Goal: Find specific page/section: Find specific page/section

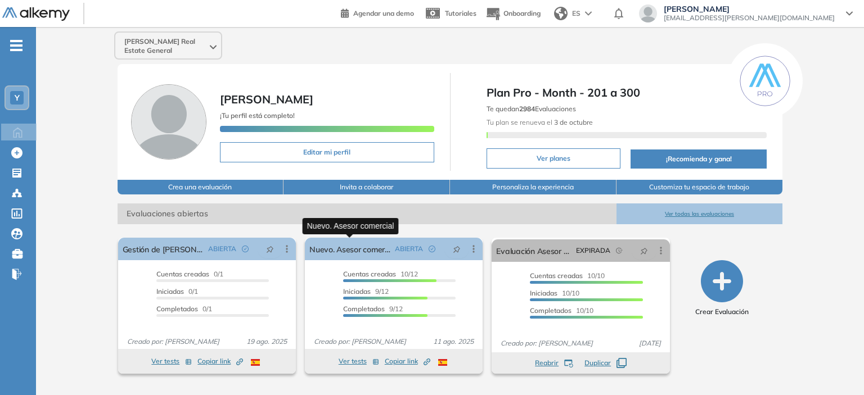
click at [368, 256] on link "Nuevo. Asesor comercial" at bounding box center [349, 249] width 81 height 23
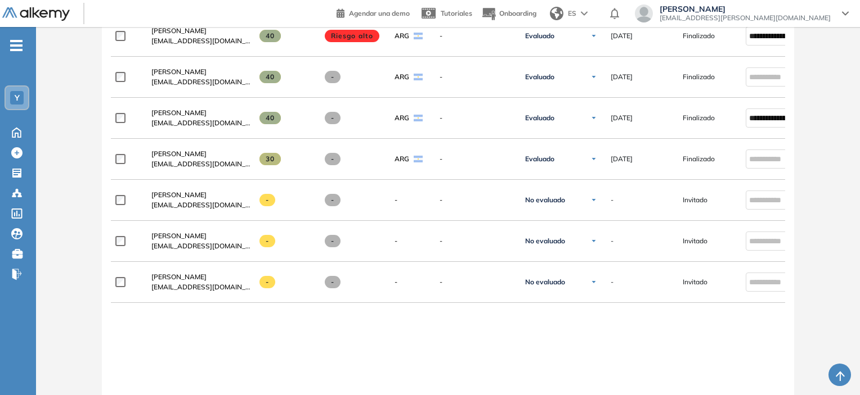
scroll to position [619, 0]
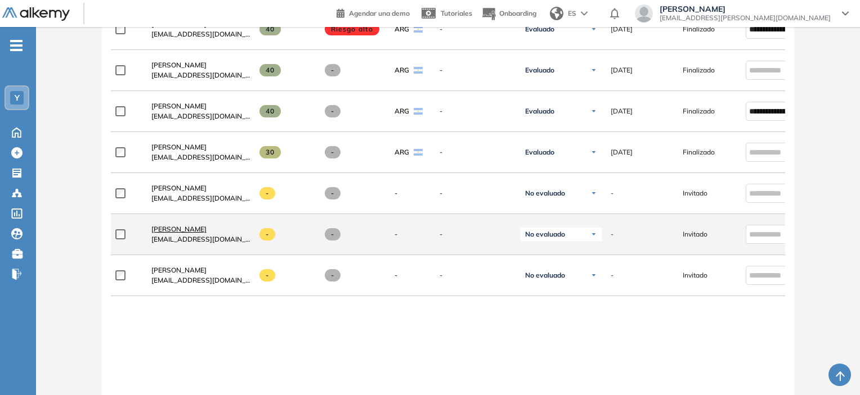
click at [206, 233] on span "[PERSON_NAME]" at bounding box center [178, 229] width 55 height 8
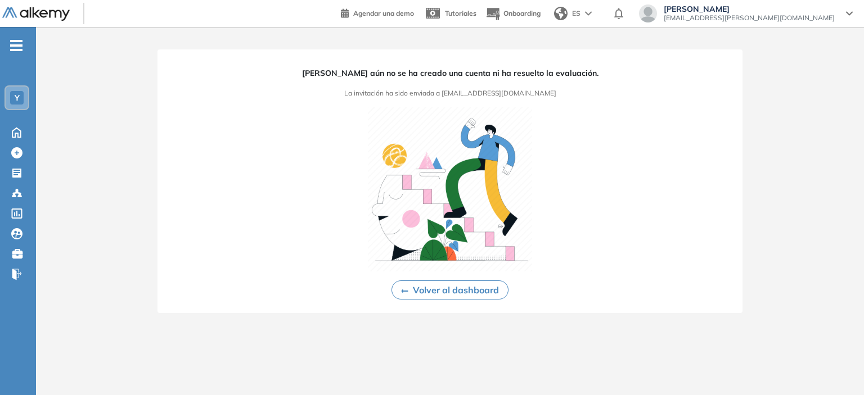
click at [26, 46] on ul "Y Home Home Crear Evaluación Crear Evaluación Evaluaciones Evaluaciones Candida…" at bounding box center [18, 164] width 36 height 239
click at [35, 12] on img at bounding box center [36, 14] width 68 height 14
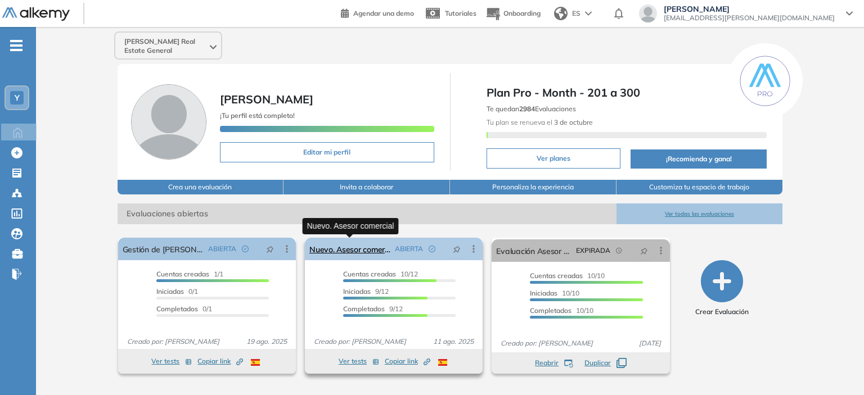
click at [342, 247] on link "Nuevo. Asesor comercial" at bounding box center [349, 249] width 81 height 23
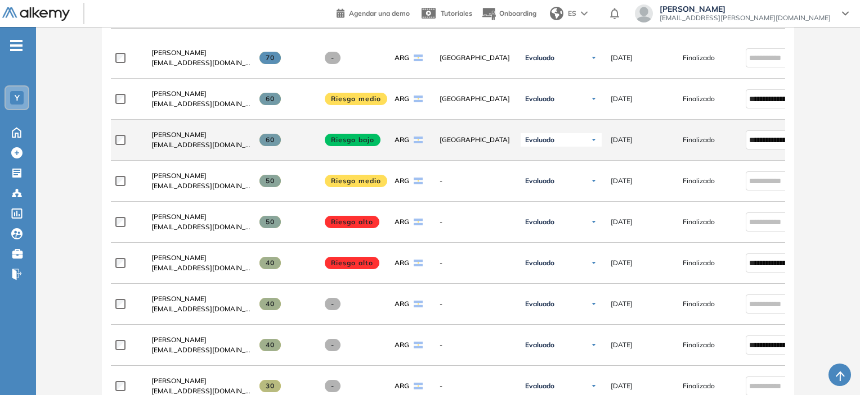
scroll to position [675, 0]
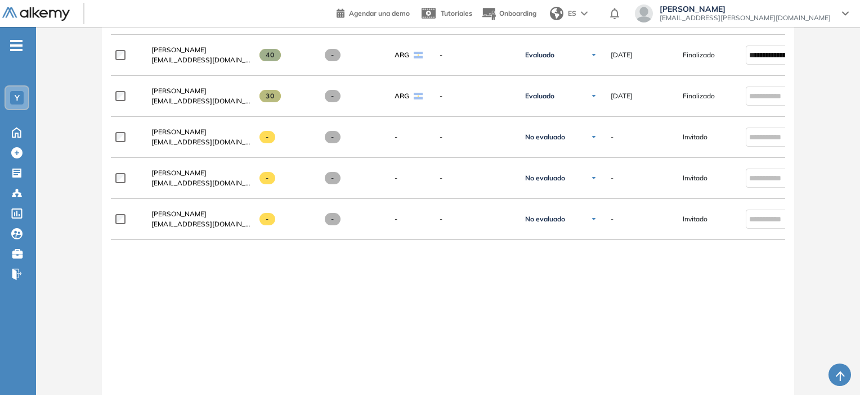
click at [15, 42] on span "-" at bounding box center [16, 44] width 12 height 9
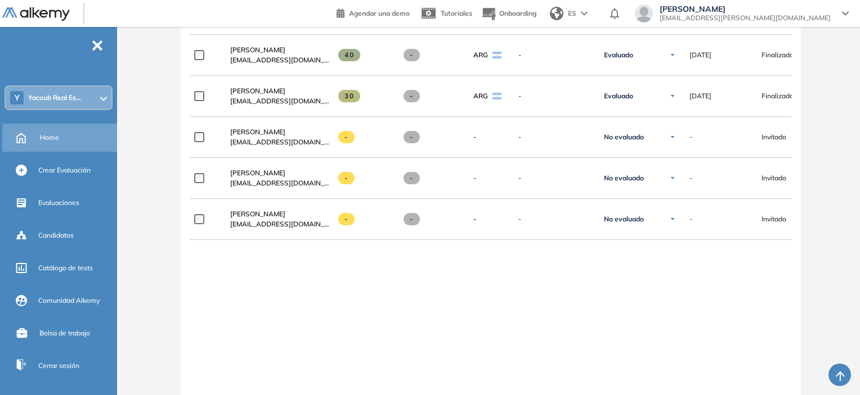
click at [45, 137] on span "Home" at bounding box center [49, 138] width 19 height 10
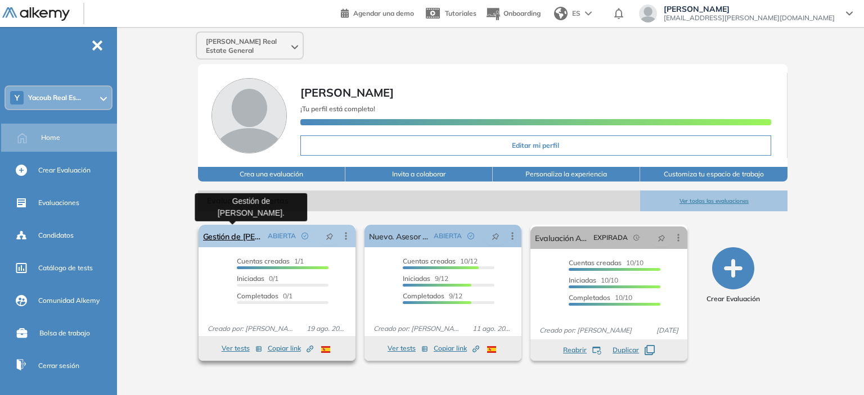
click at [242, 239] on link "Gestión de [PERSON_NAME]." at bounding box center [233, 236] width 60 height 23
